Goal: Information Seeking & Learning: Learn about a topic

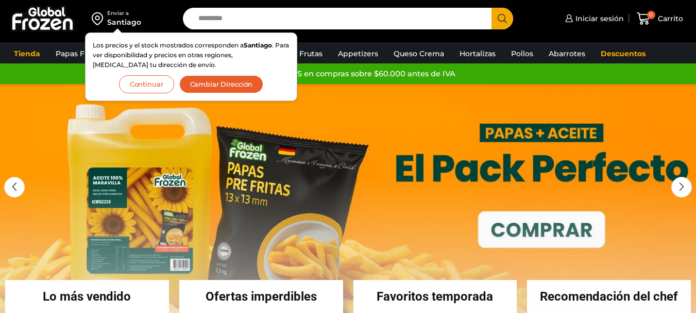
click at [145, 79] on button "Continuar" at bounding box center [146, 84] width 55 height 18
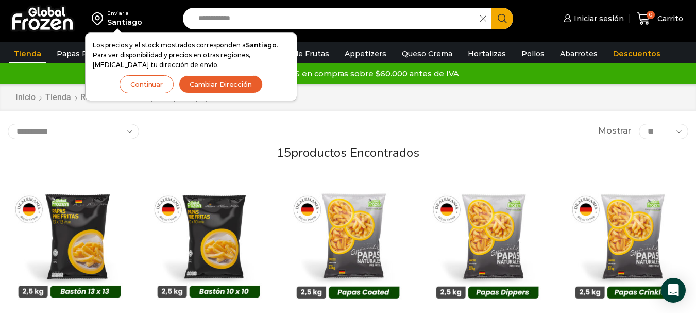
click at [155, 77] on button "Continuar" at bounding box center [146, 84] width 54 height 18
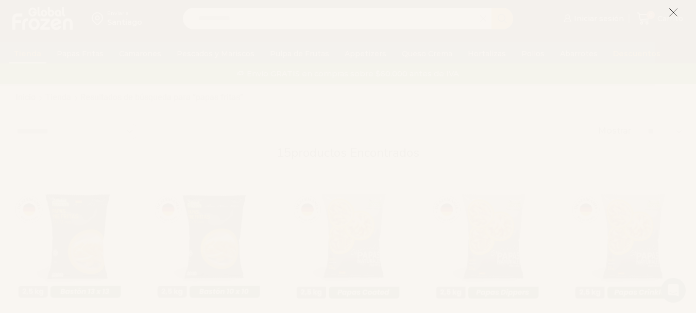
click at [672, 9] on icon at bounding box center [672, 12] width 9 height 9
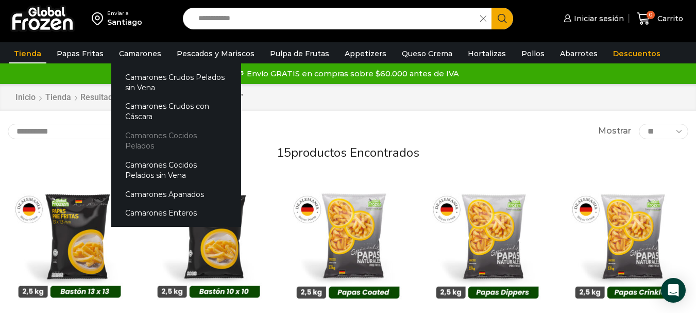
click at [168, 138] on link "Camarones Cocidos Pelados" at bounding box center [176, 140] width 130 height 29
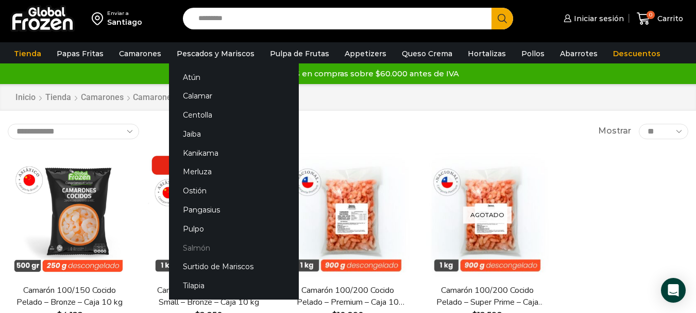
click at [175, 248] on link "Salmón" at bounding box center [234, 247] width 130 height 19
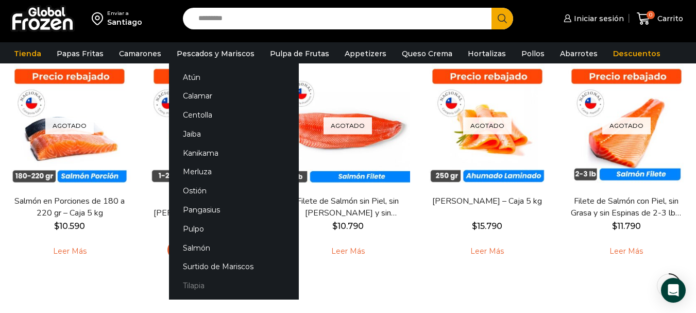
click at [186, 280] on link "Tilapia" at bounding box center [234, 285] width 130 height 19
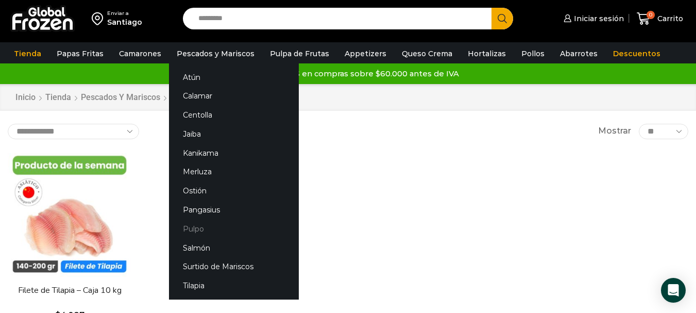
click at [195, 227] on link "Pulpo" at bounding box center [234, 228] width 130 height 19
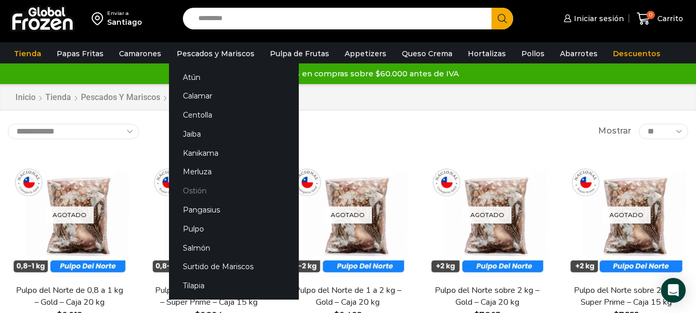
click at [188, 188] on link "Ostión" at bounding box center [234, 190] width 130 height 19
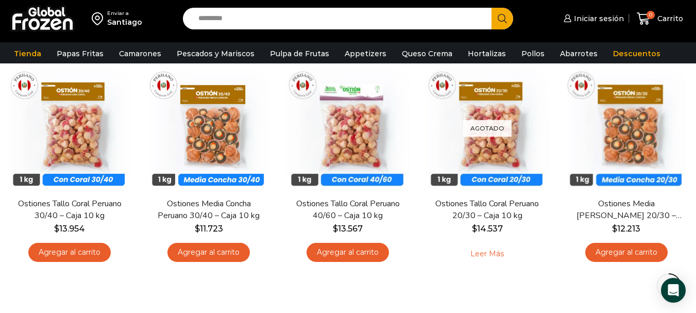
click at [320, 292] on div "**********" at bounding box center [348, 181] width 696 height 288
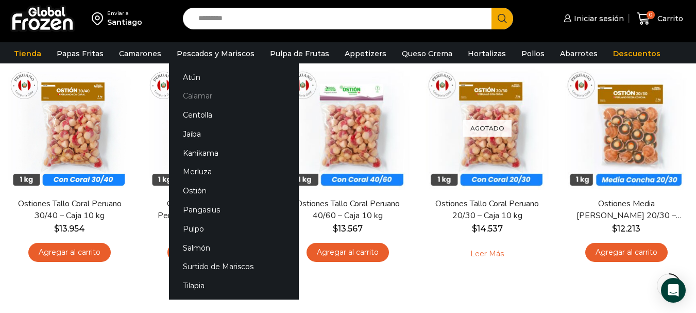
click at [189, 93] on link "Calamar" at bounding box center [234, 95] width 130 height 19
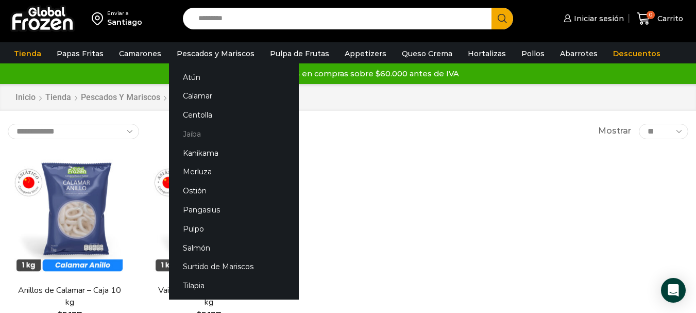
click at [182, 137] on link "Jaiba" at bounding box center [234, 133] width 130 height 19
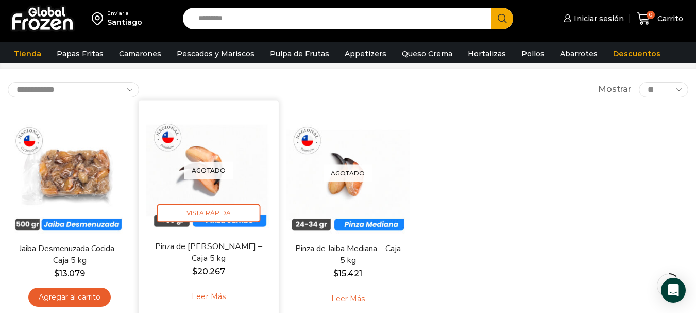
scroll to position [40, 0]
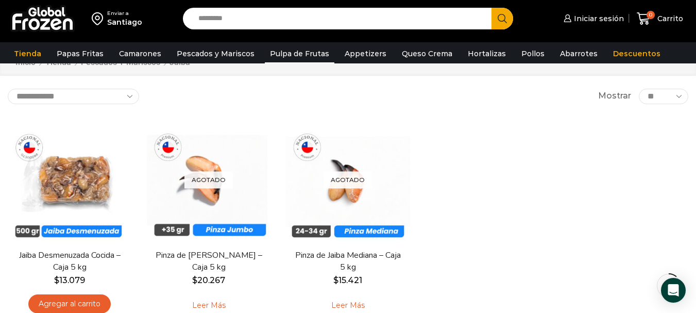
click at [285, 53] on link "Pulpa de Frutas" at bounding box center [300, 54] width 70 height 20
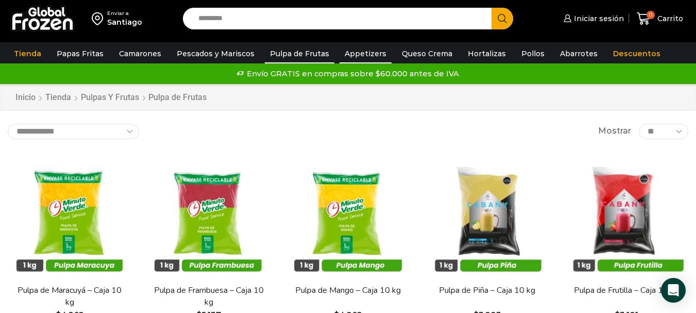
click at [339, 56] on link "Appetizers" at bounding box center [365, 54] width 52 height 20
